Goal: Task Accomplishment & Management: Use online tool/utility

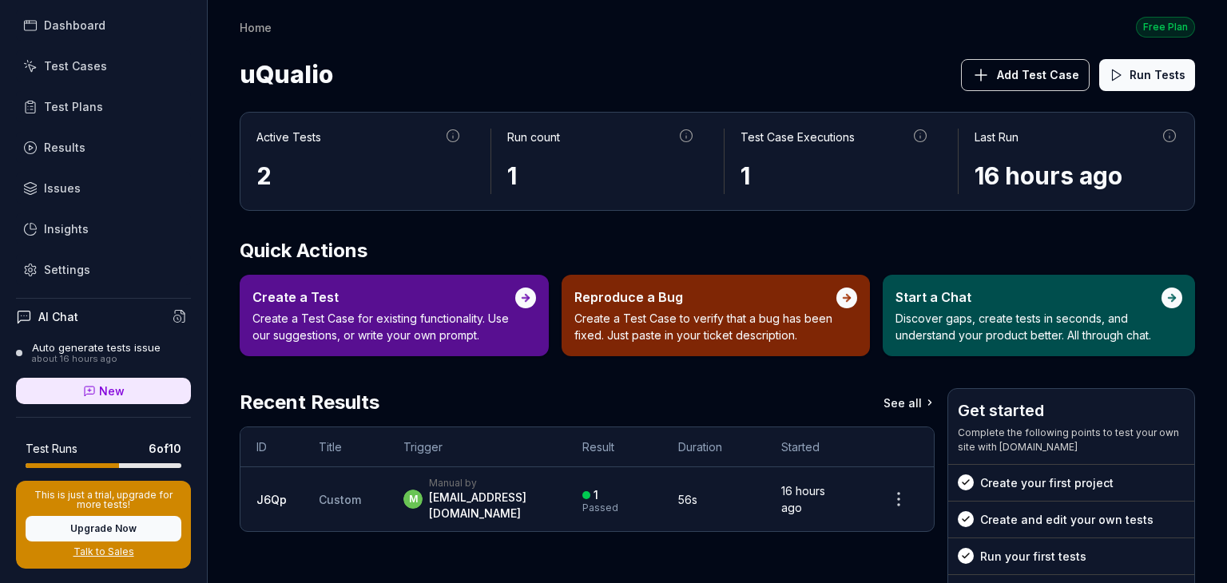
scroll to position [59, 0]
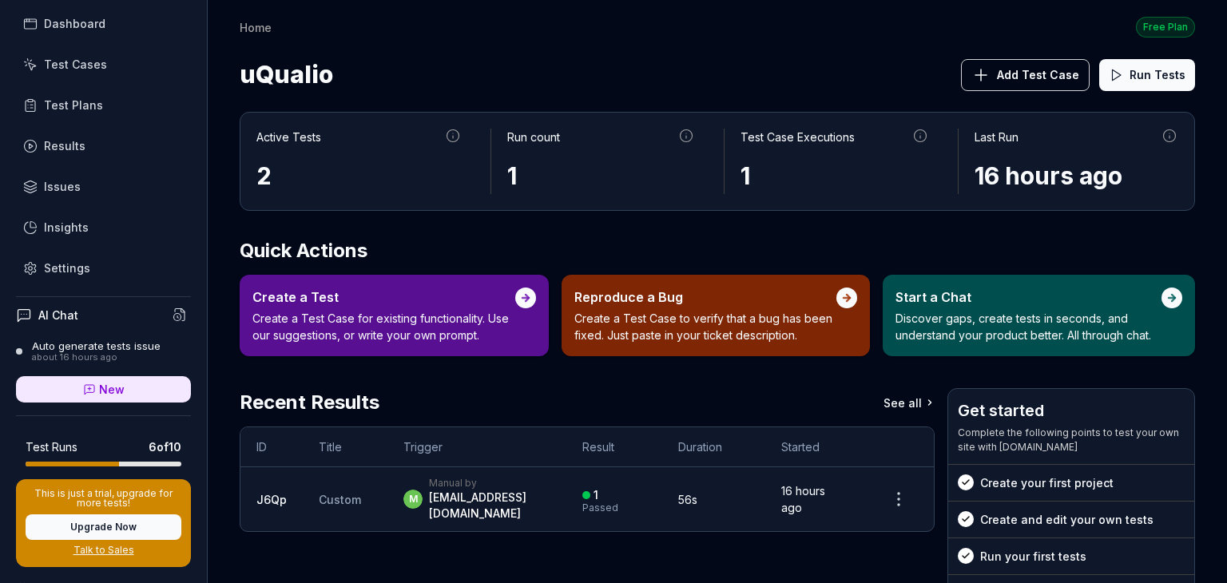
click at [113, 355] on div "about 16 hours ago" at bounding box center [96, 357] width 129 height 11
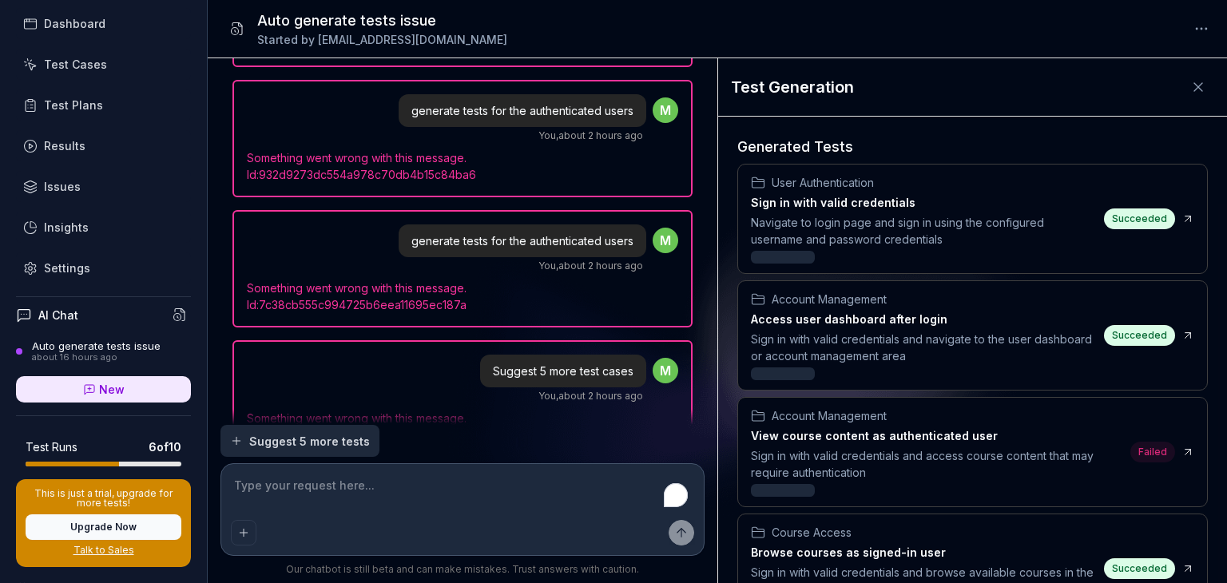
scroll to position [4702, 0]
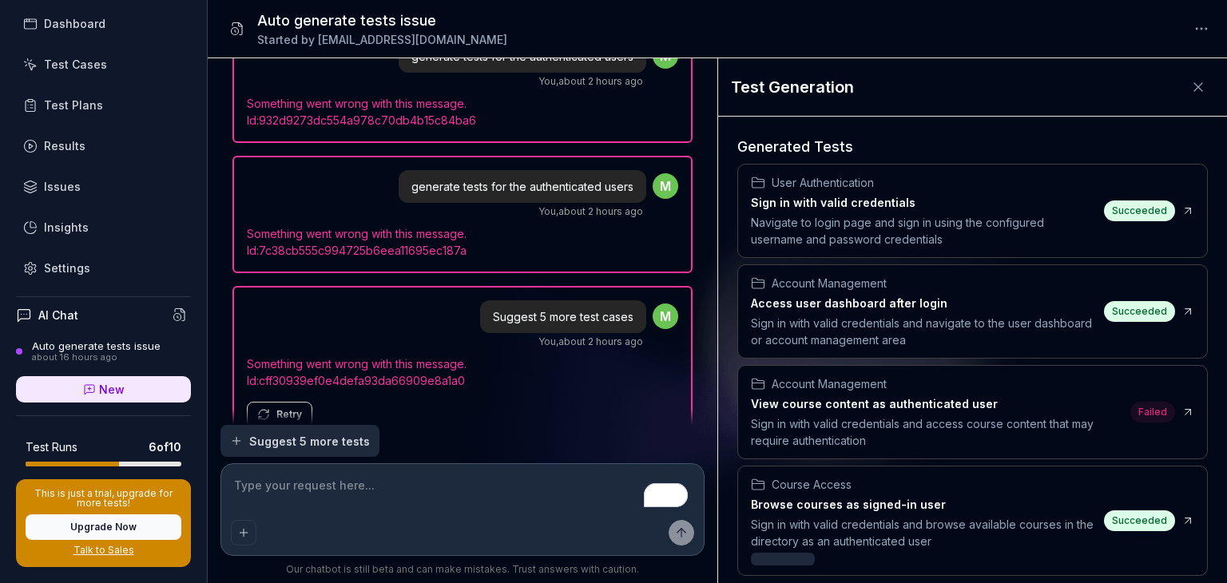
click at [316, 435] on span "Suggest 5 more tests" at bounding box center [309, 441] width 121 height 17
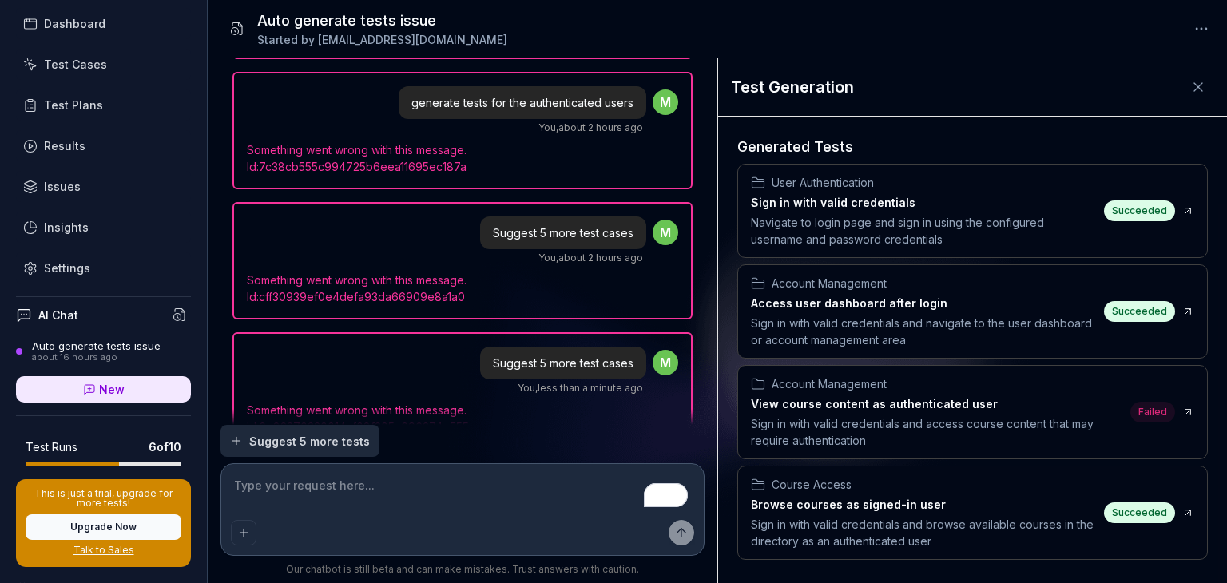
scroll to position [4830, 0]
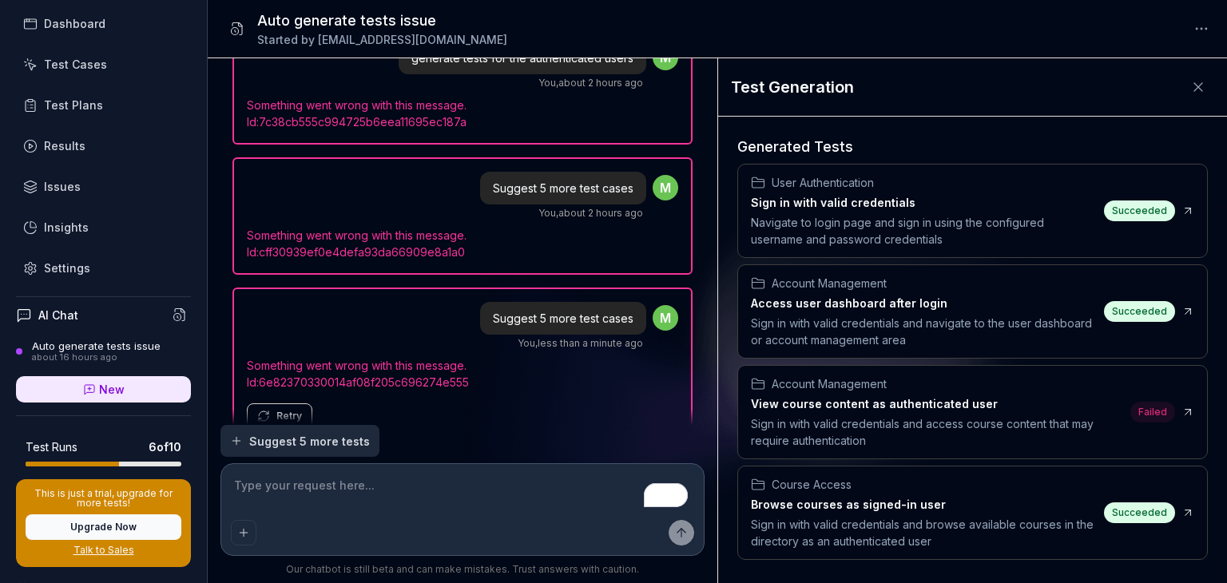
click at [1191, 89] on icon at bounding box center [1199, 87] width 16 height 16
type textarea "*"
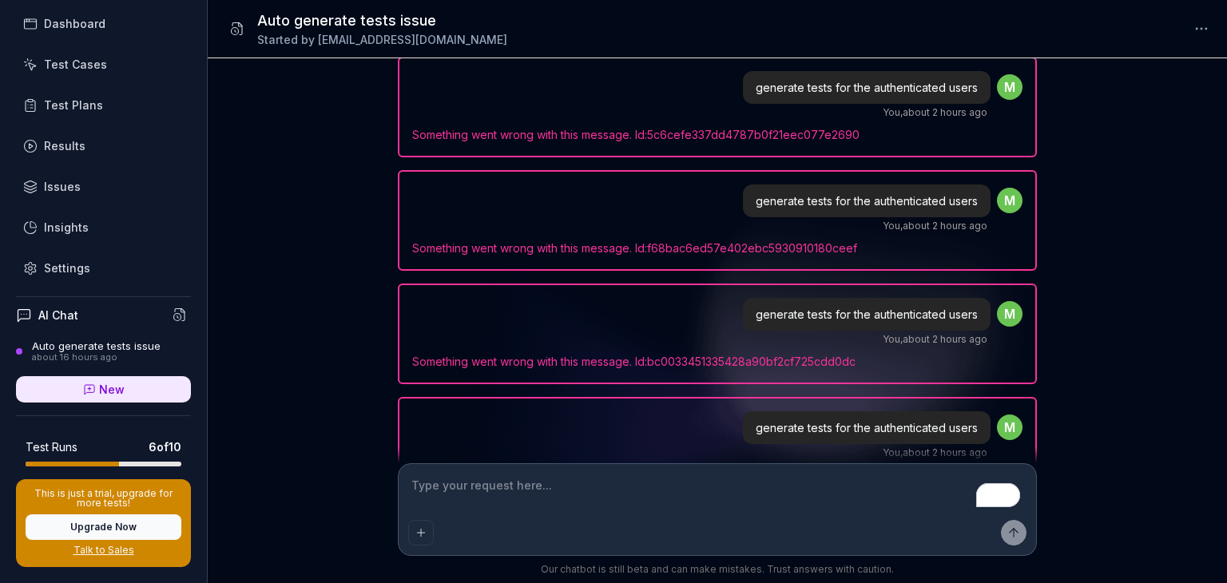
scroll to position [0, 0]
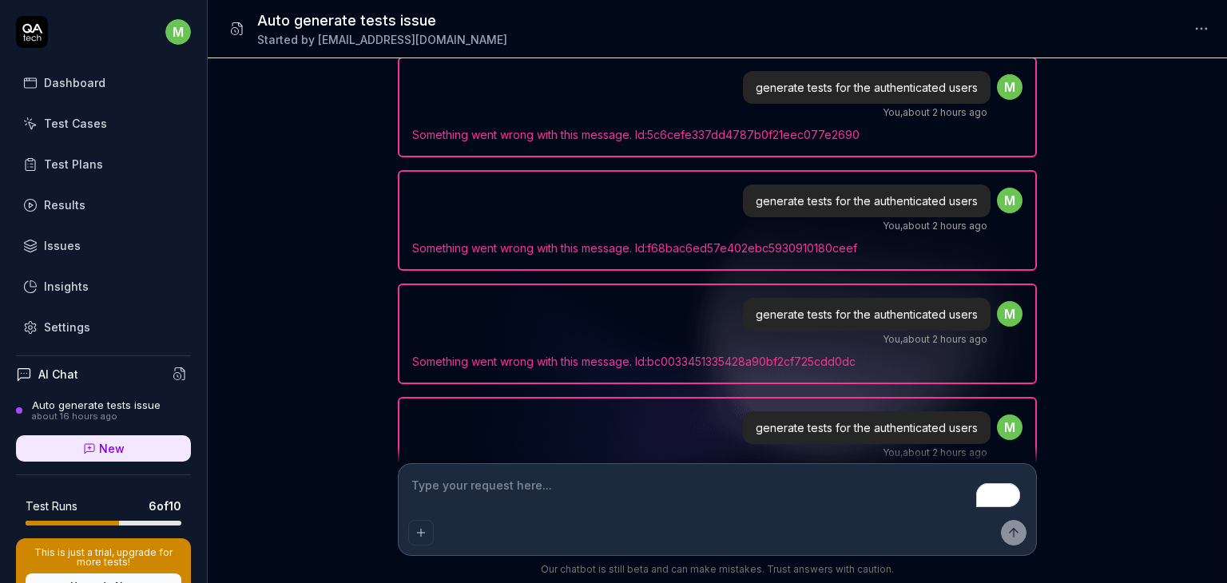
click at [73, 123] on div "Test Cases" at bounding box center [75, 123] width 63 height 17
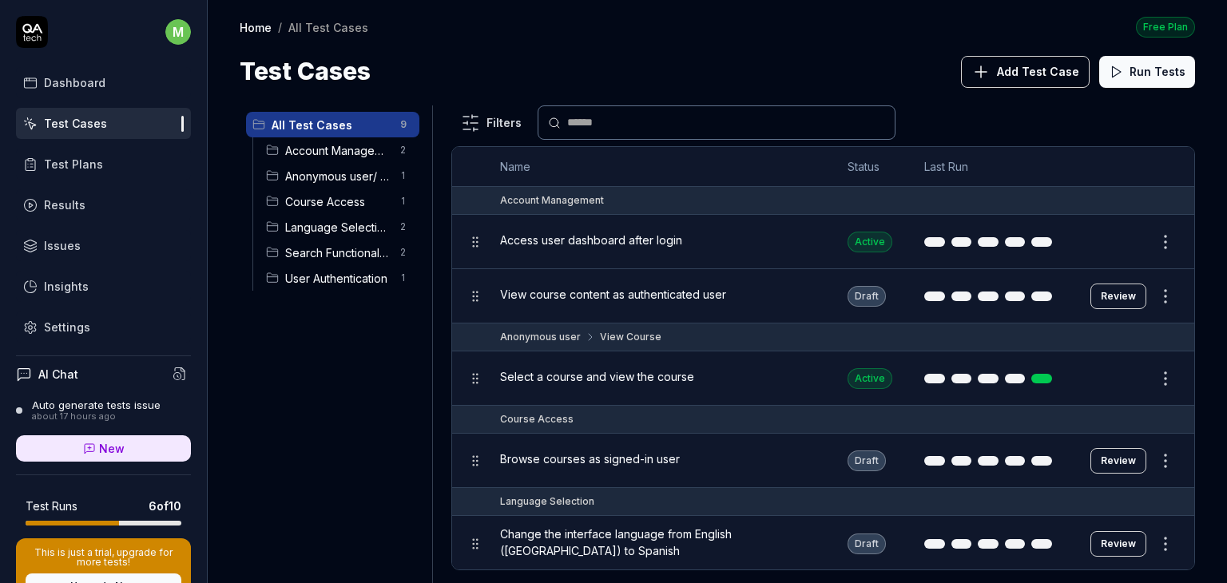
scroll to position [277, 0]
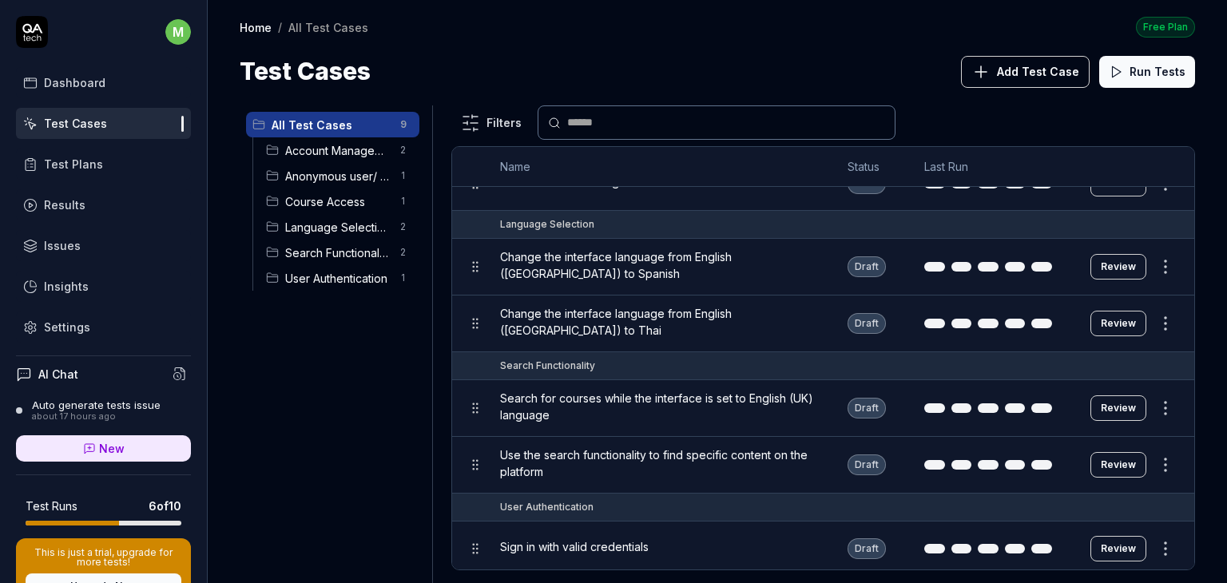
click at [1042, 56] on button "Add Test Case" at bounding box center [1025, 72] width 129 height 32
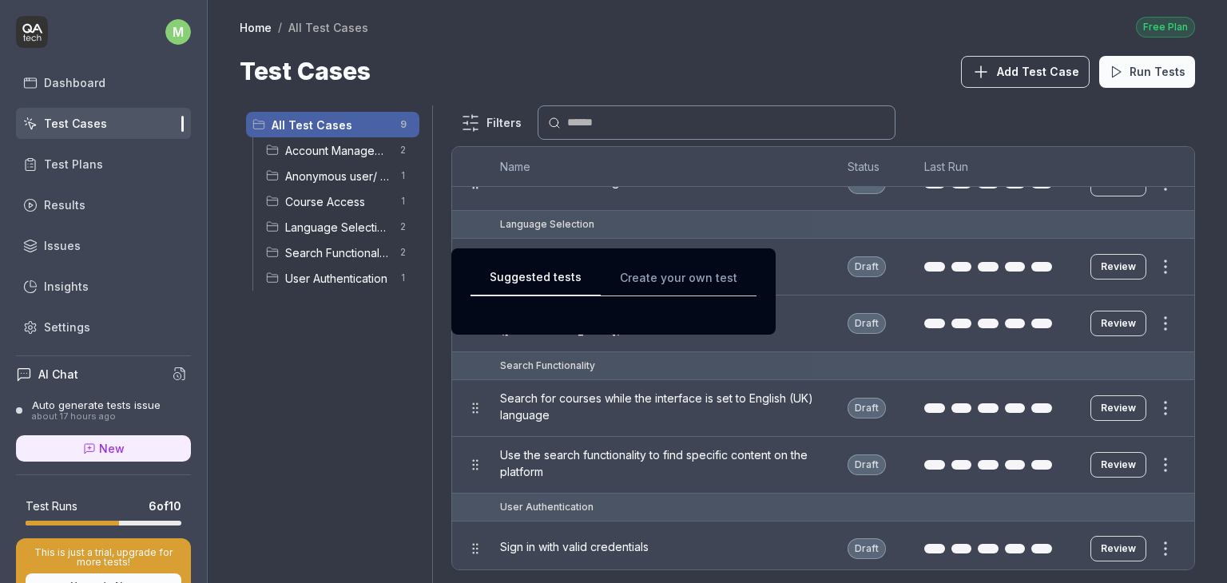
scroll to position [0, 0]
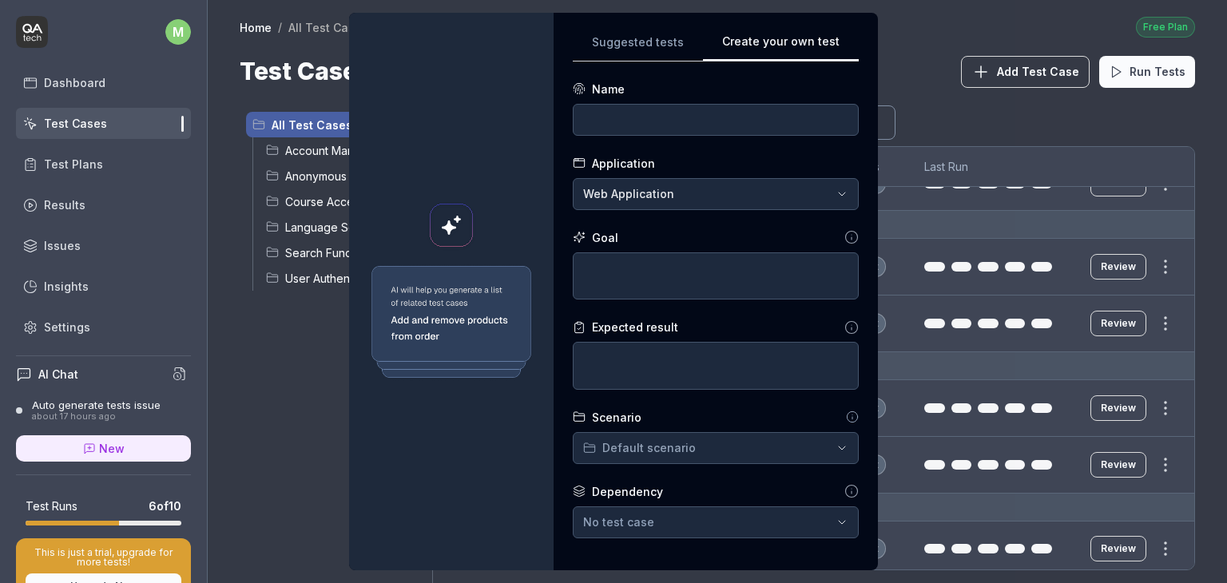
click at [861, 121] on div "Suggested tests Create your own test Name Application Web Application Goal Expe…" at bounding box center [716, 292] width 324 height 558
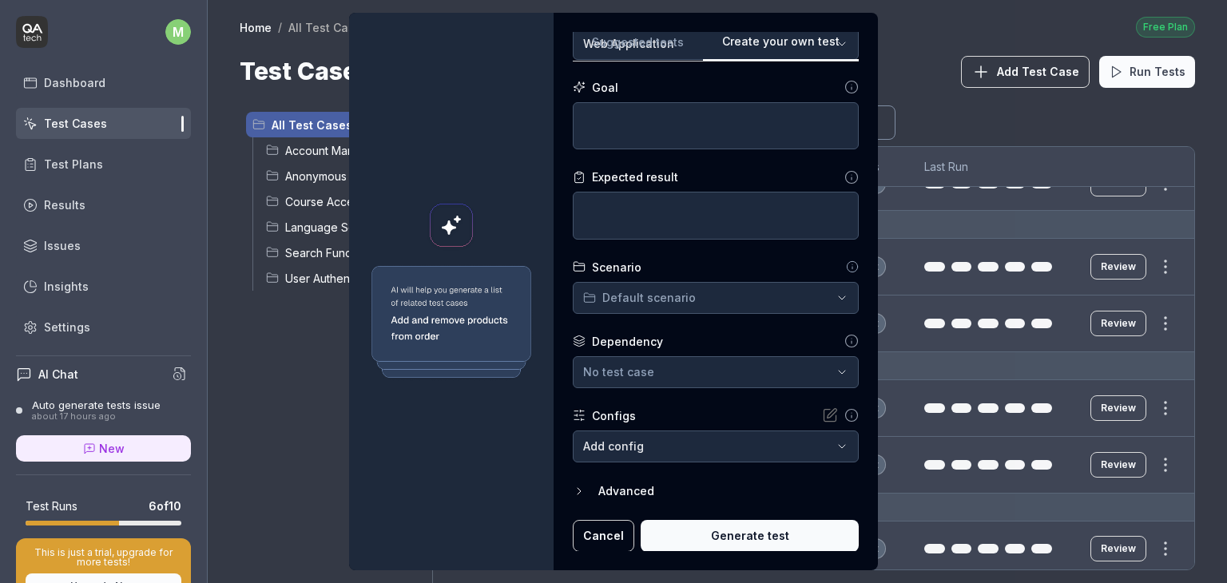
click at [608, 536] on button "Cancel" at bounding box center [604, 536] width 62 height 32
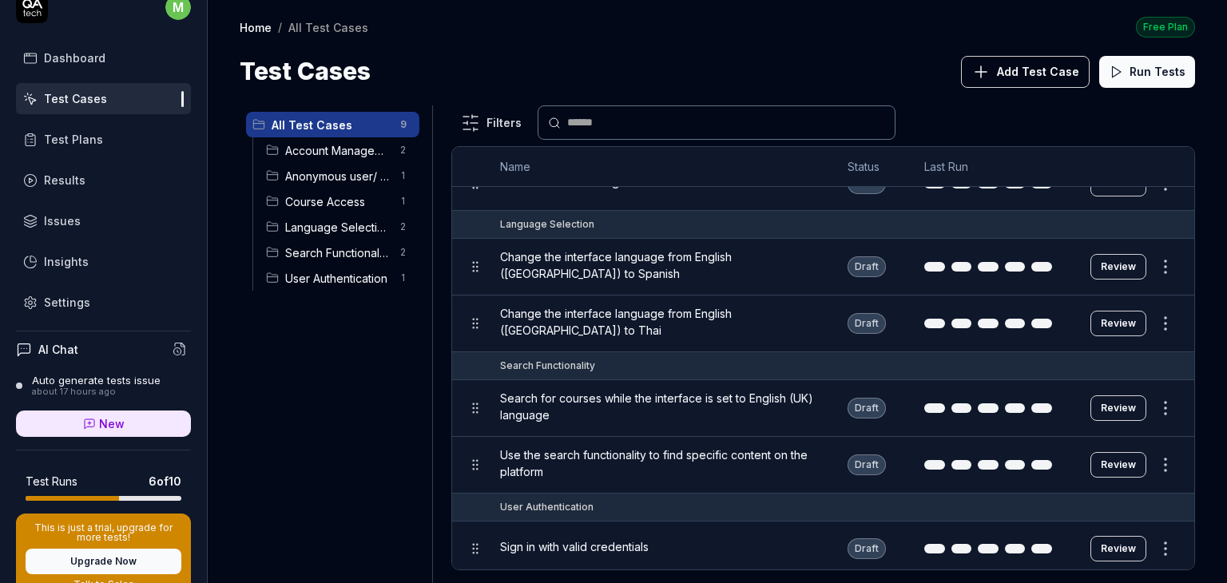
scroll to position [0, 0]
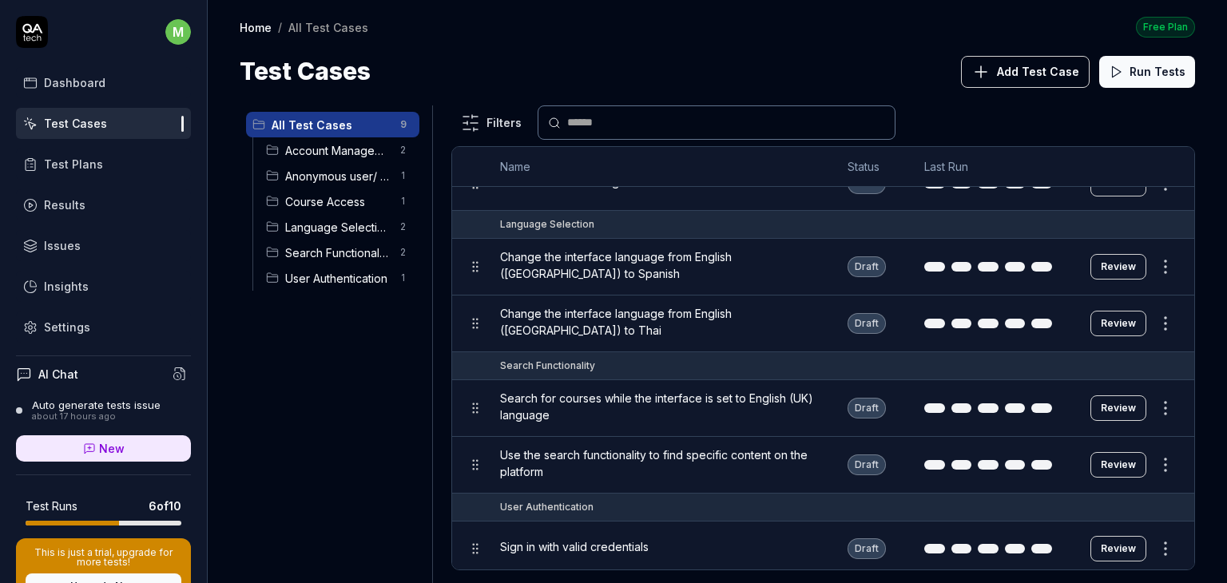
click at [100, 328] on link "Settings" at bounding box center [103, 327] width 175 height 31
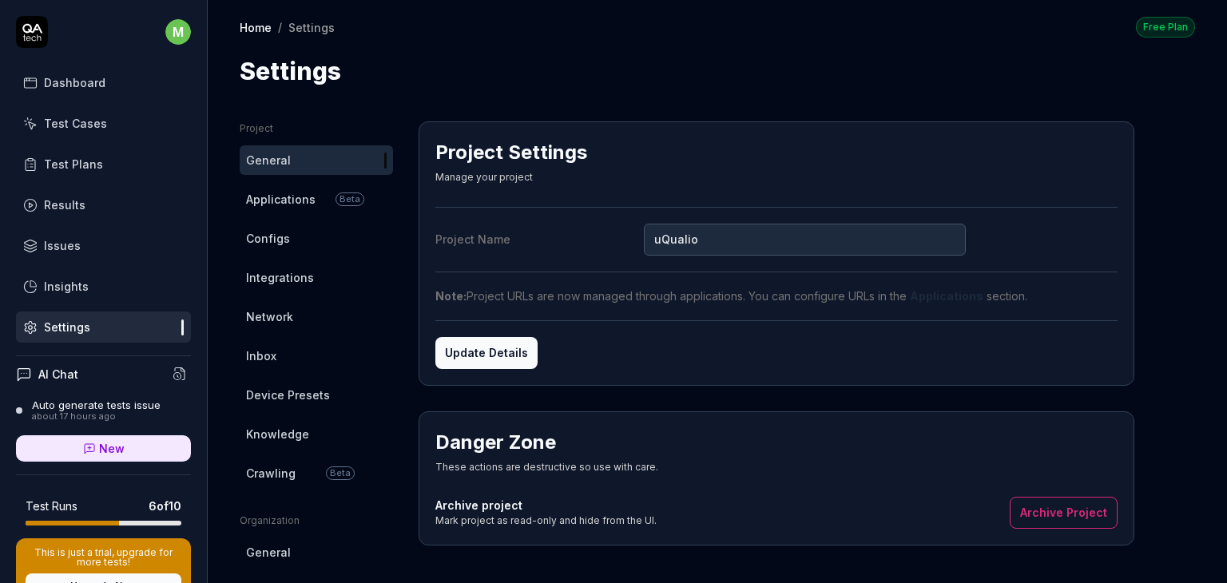
click at [289, 200] on span "Applications" at bounding box center [281, 199] width 70 height 17
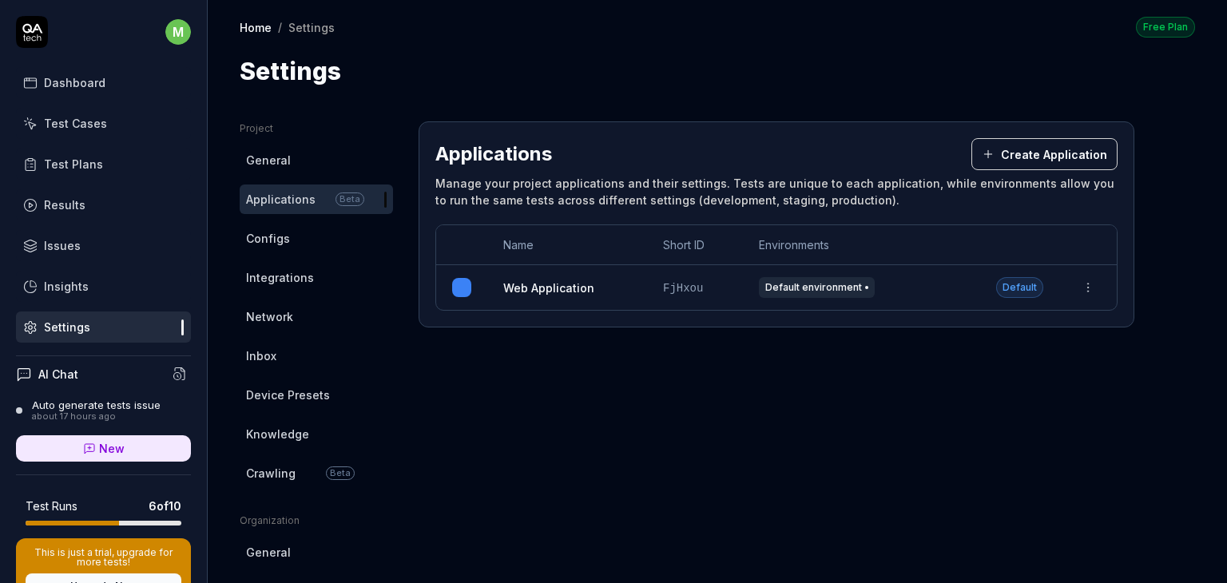
click at [593, 289] on div "Web Application" at bounding box center [567, 288] width 128 height 17
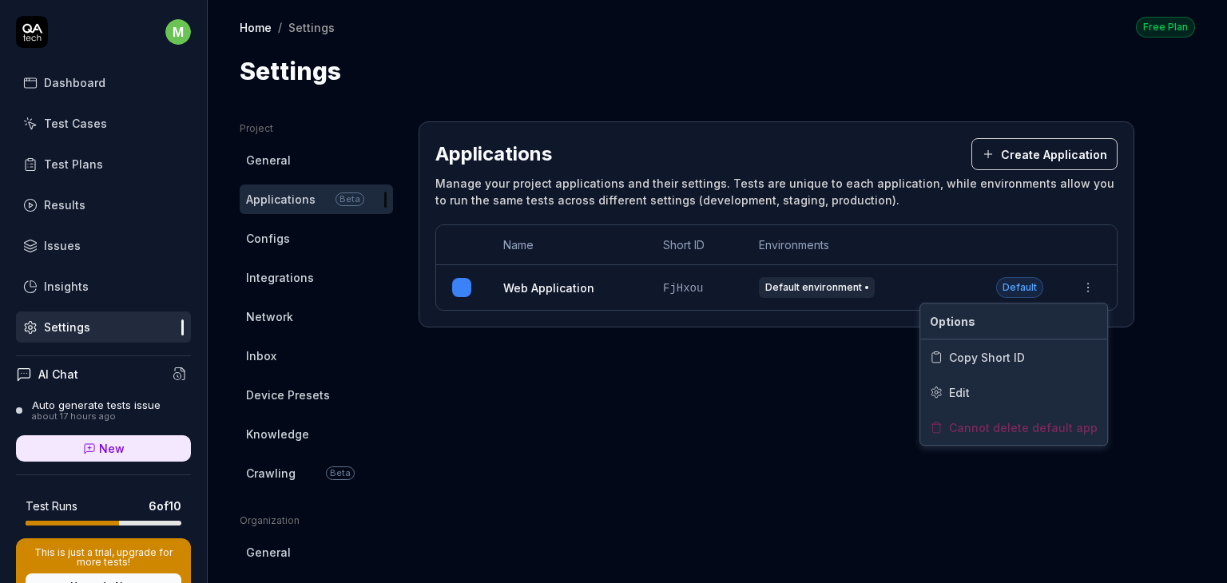
click at [1088, 280] on html "m Dashboard Test Cases Test Plans Results Issues Insights Settings AI Chat Auto…" at bounding box center [613, 291] width 1227 height 583
click at [959, 386] on span "Edit" at bounding box center [959, 392] width 21 height 17
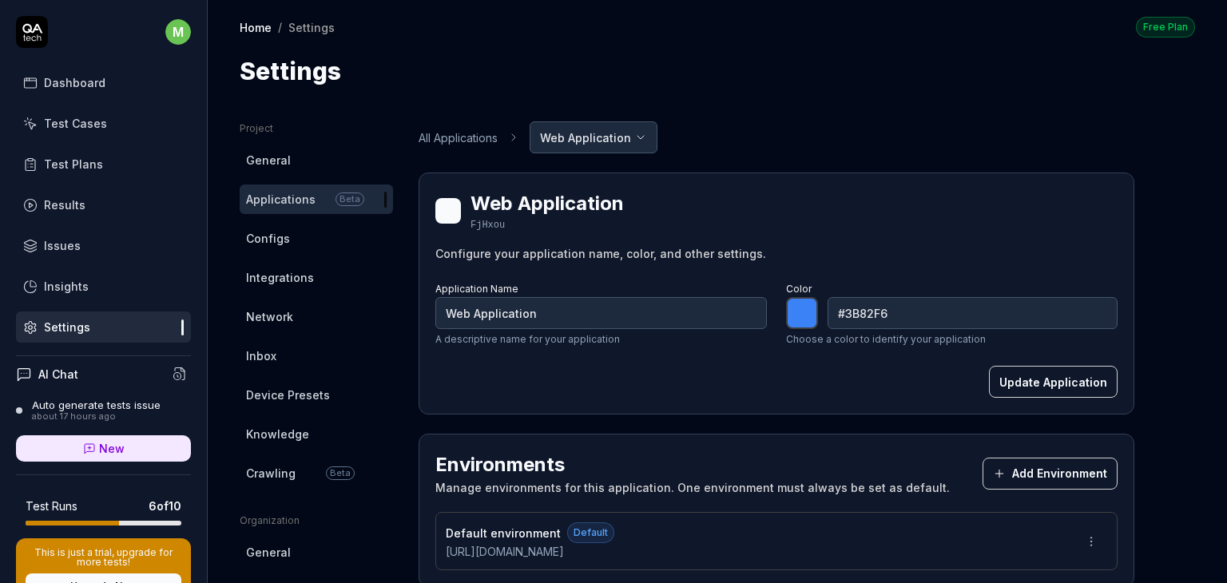
type input "*******"
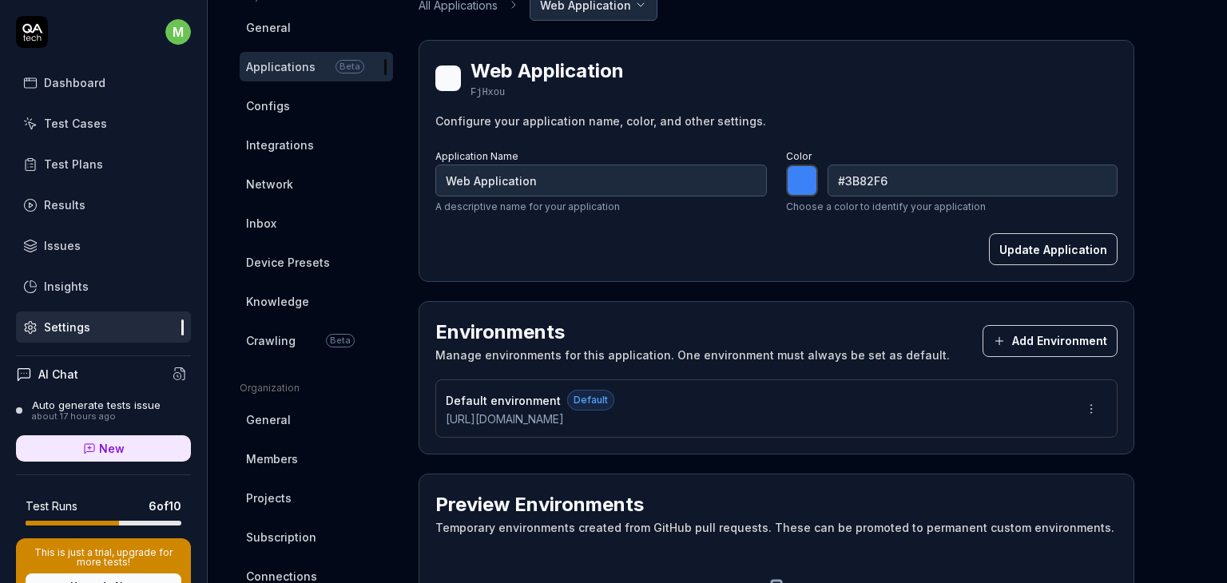
scroll to position [150, 0]
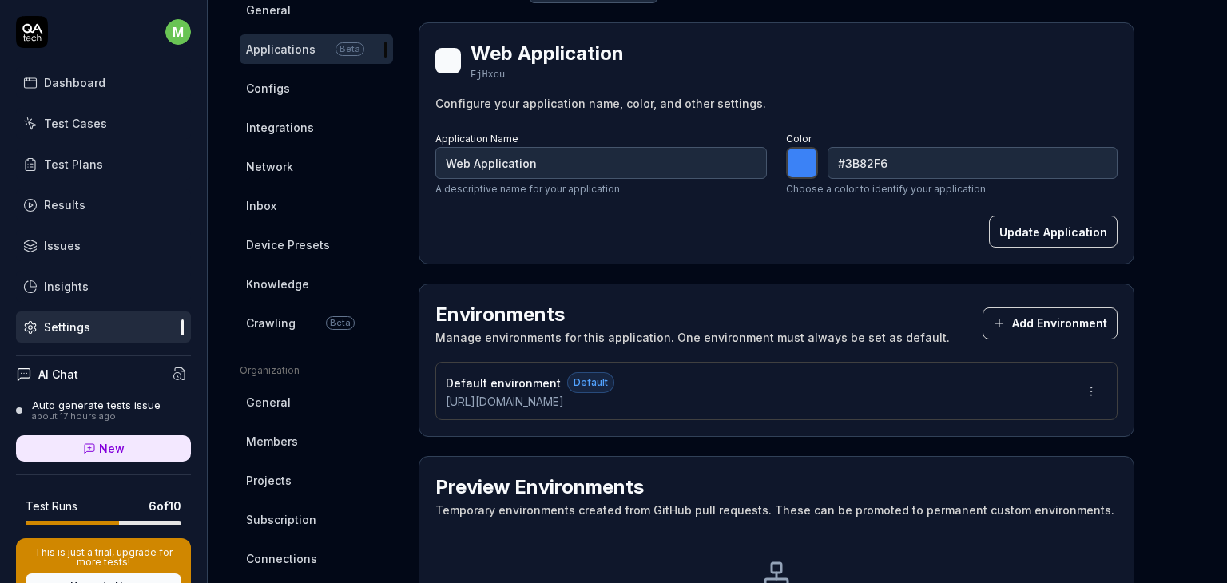
click at [675, 397] on div "Default environment Default [URL][DOMAIN_NAME]" at bounding box center [776, 391] width 682 height 58
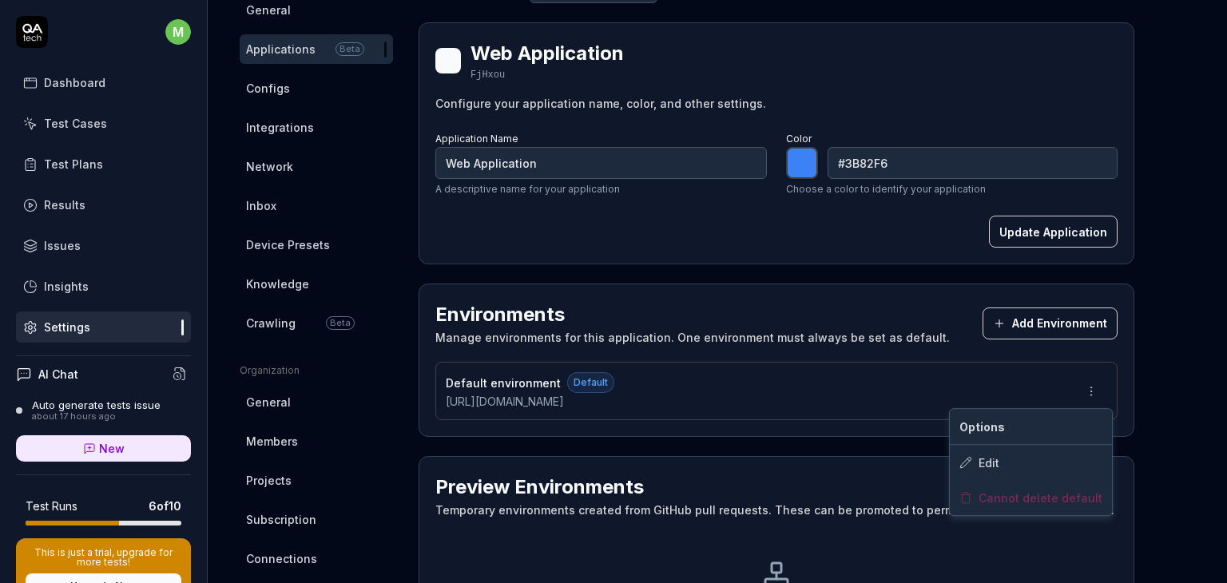
click at [1103, 392] on html "m Dashboard Test Cases Test Plans Results Issues Insights Settings AI Chat Auto…" at bounding box center [613, 291] width 1227 height 583
click at [1016, 455] on div "Edit" at bounding box center [1031, 462] width 162 height 35
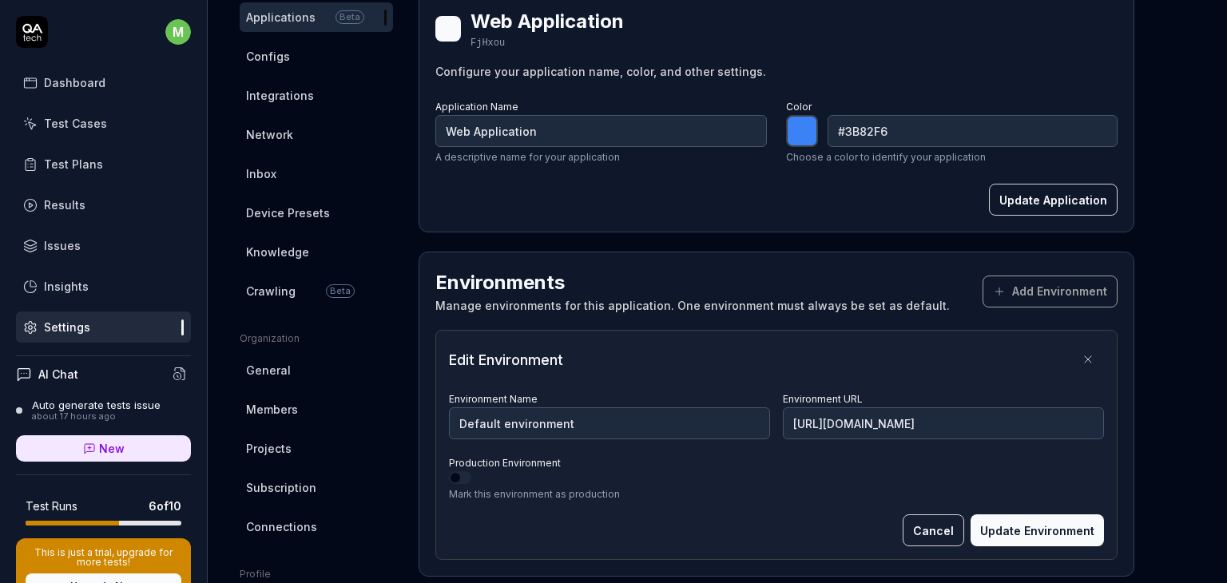
scroll to position [182, 0]
click at [1045, 427] on input "[URL][DOMAIN_NAME]" at bounding box center [943, 424] width 321 height 32
paste input "[URL][DOMAIN_NAME]"
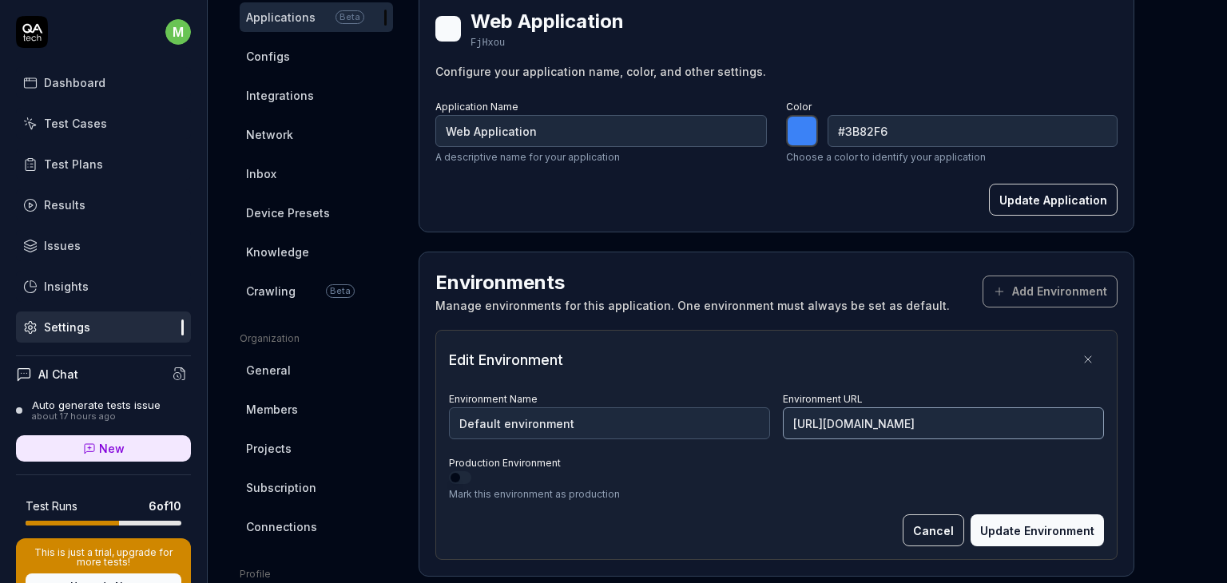
type input "[URL][DOMAIN_NAME]"
click at [1029, 533] on button "Update Environment" at bounding box center [1037, 531] width 133 height 32
type input "*******"
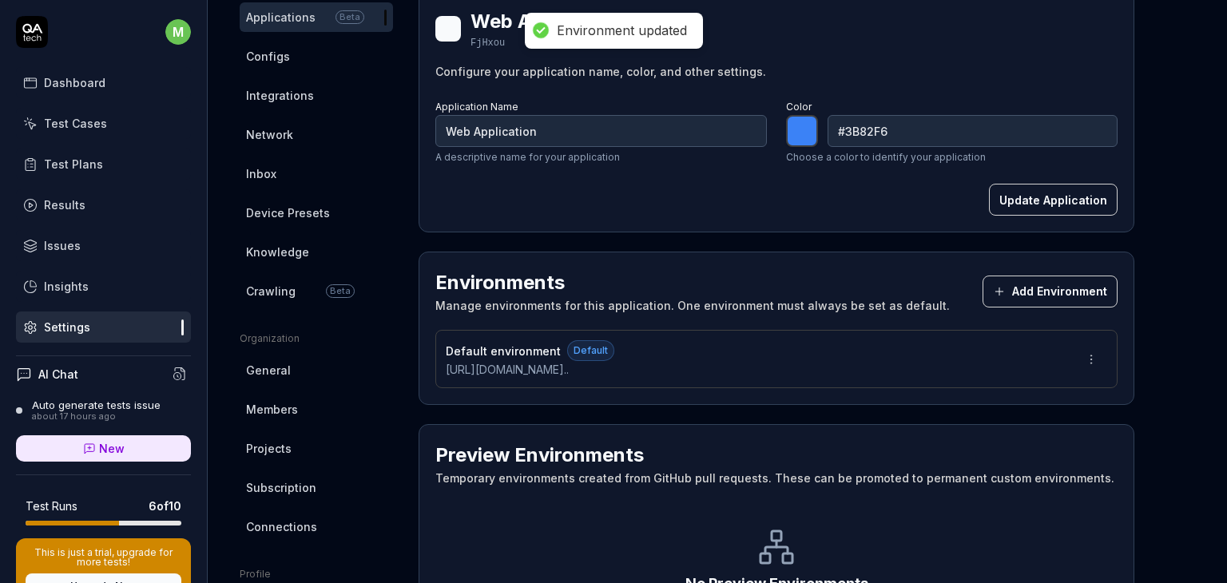
click at [104, 114] on link "Test Cases" at bounding box center [103, 123] width 175 height 31
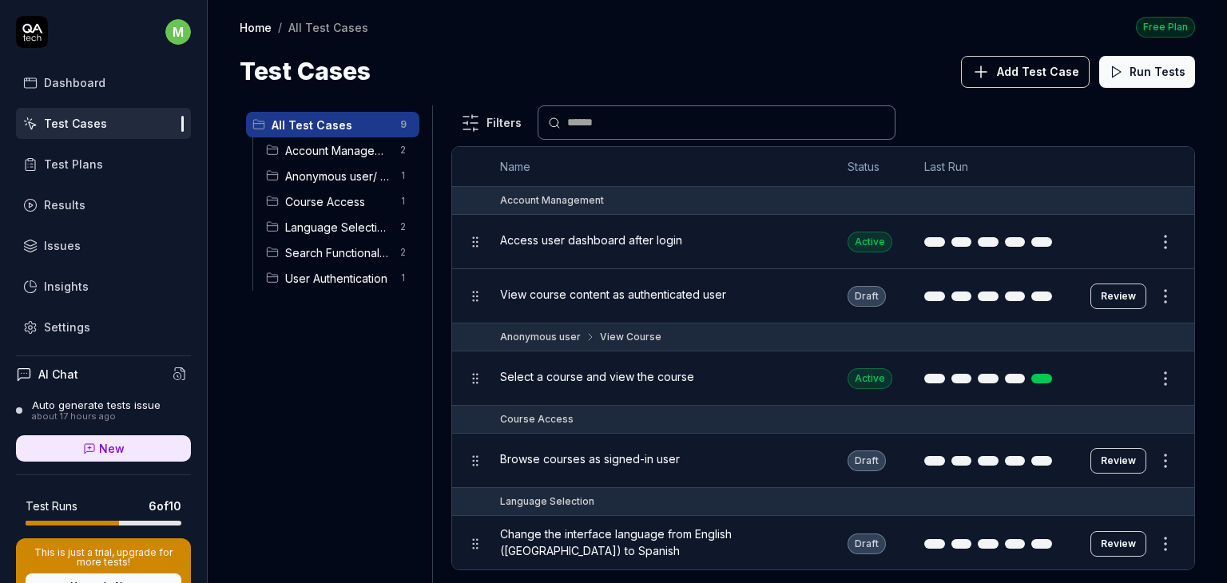
click at [1026, 81] on button "Add Test Case" at bounding box center [1025, 72] width 129 height 32
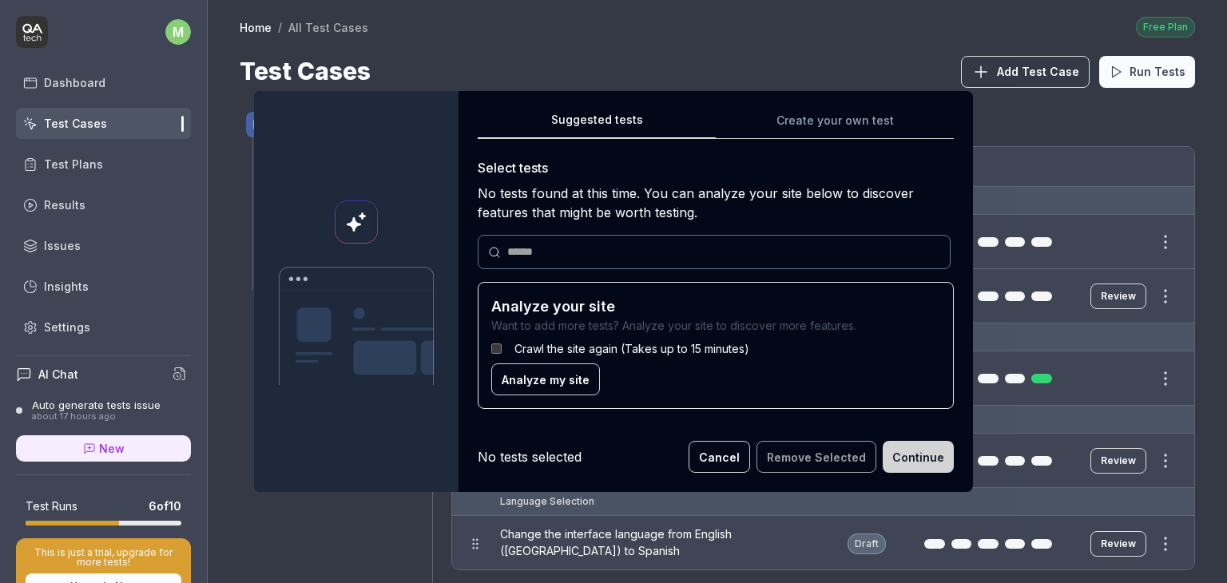
click at [516, 375] on span "Analyze my site" at bounding box center [546, 380] width 88 height 17
